Goal: Information Seeking & Learning: Learn about a topic

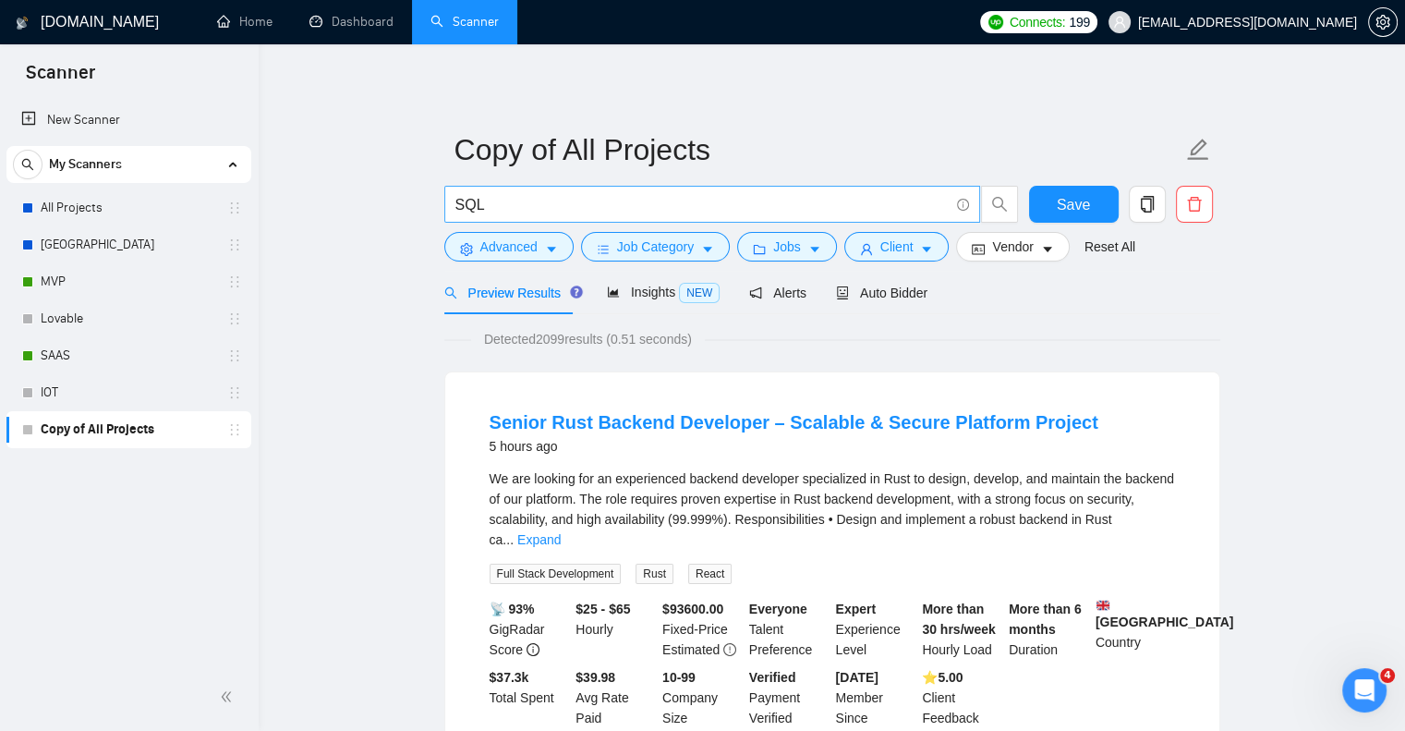
click at [543, 187] on span "SQL" at bounding box center [712, 204] width 536 height 37
click at [543, 203] on input "SQL" at bounding box center [701, 204] width 493 height 23
type input "llc"
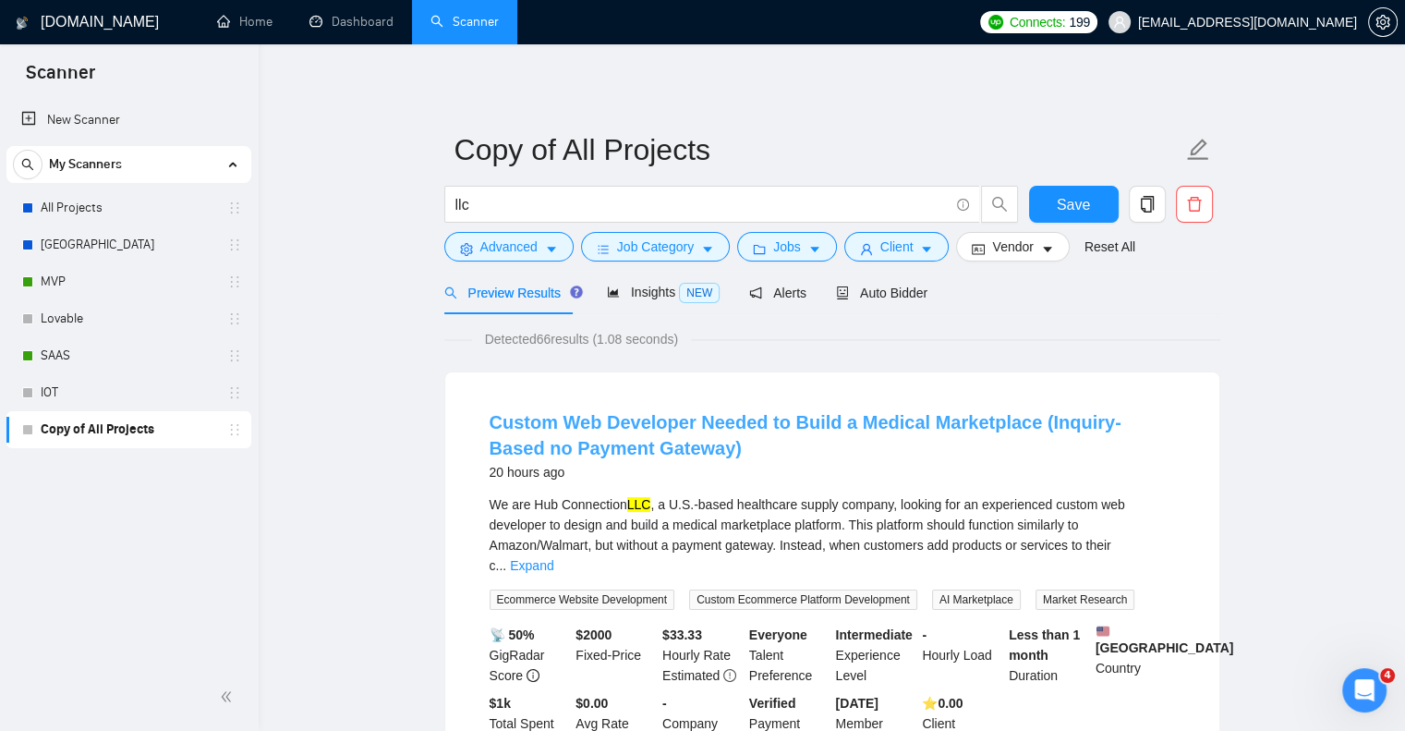
click at [658, 419] on link "Custom Web Developer Needed to Build a Medical Marketplace (Inquiry-Based no Pa…" at bounding box center [805, 435] width 632 height 46
